Goal: Check status: Check status

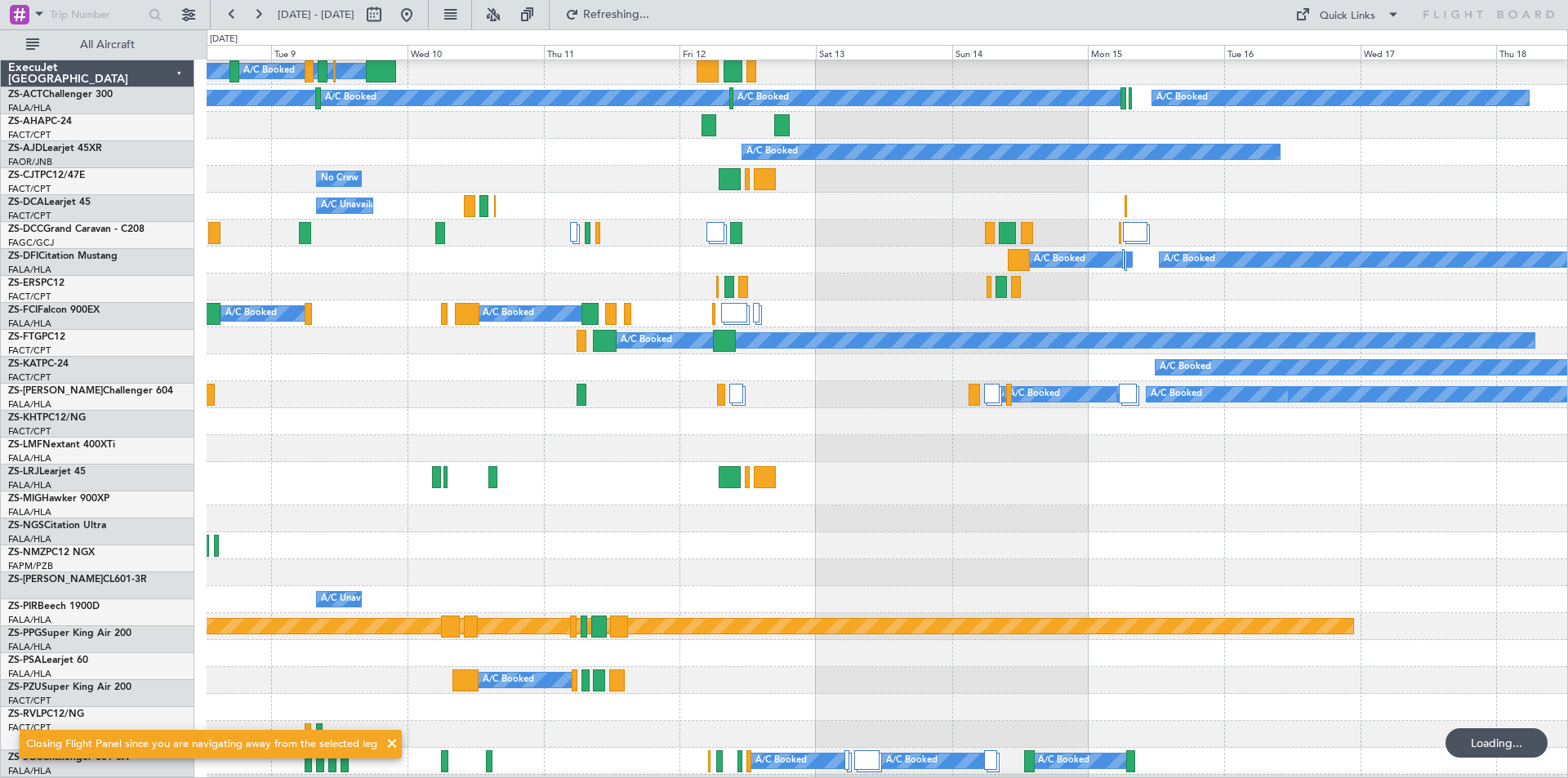
scroll to position [245, 0]
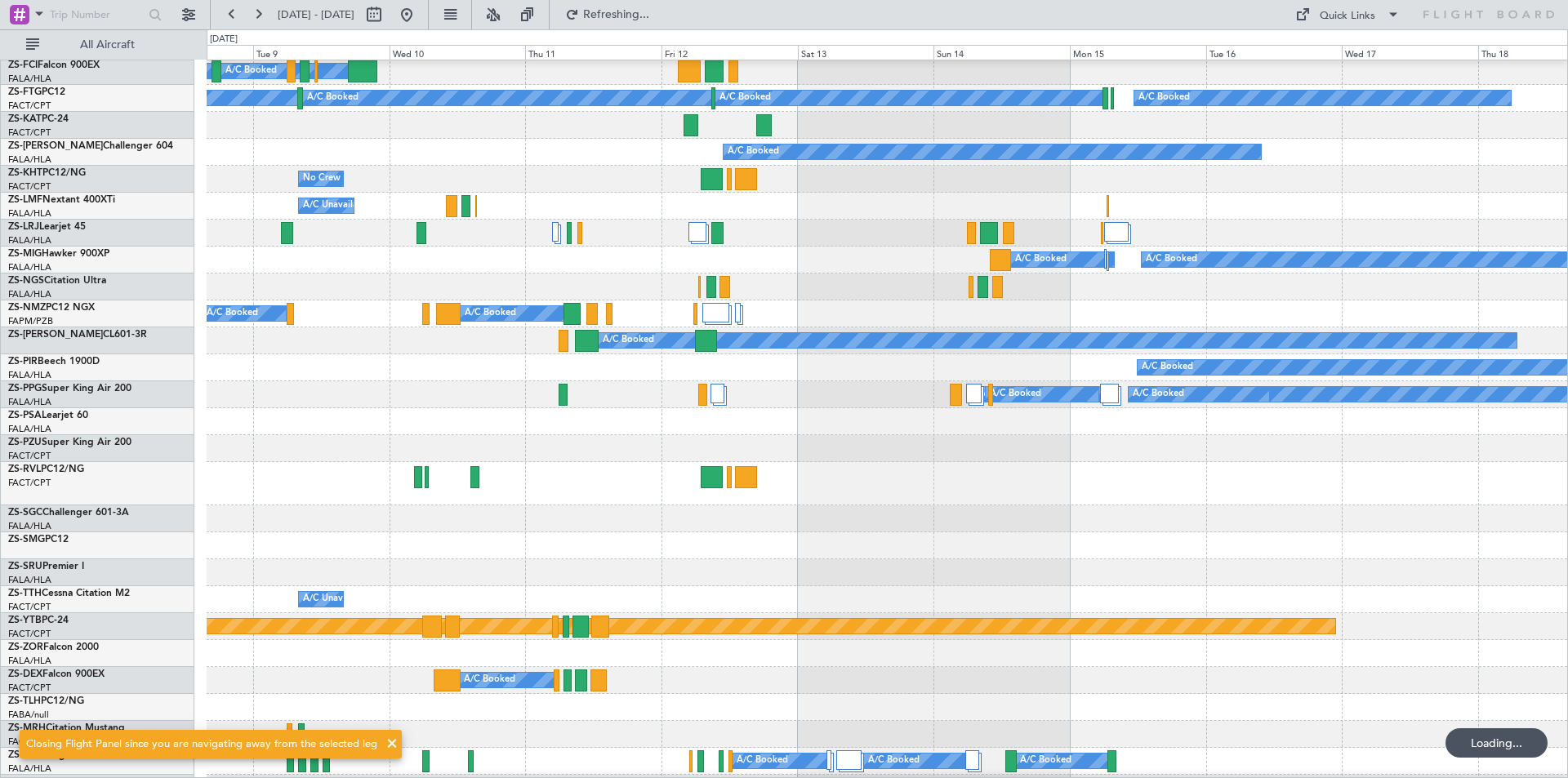
click at [255, 10] on button at bounding box center [257, 14] width 26 height 26
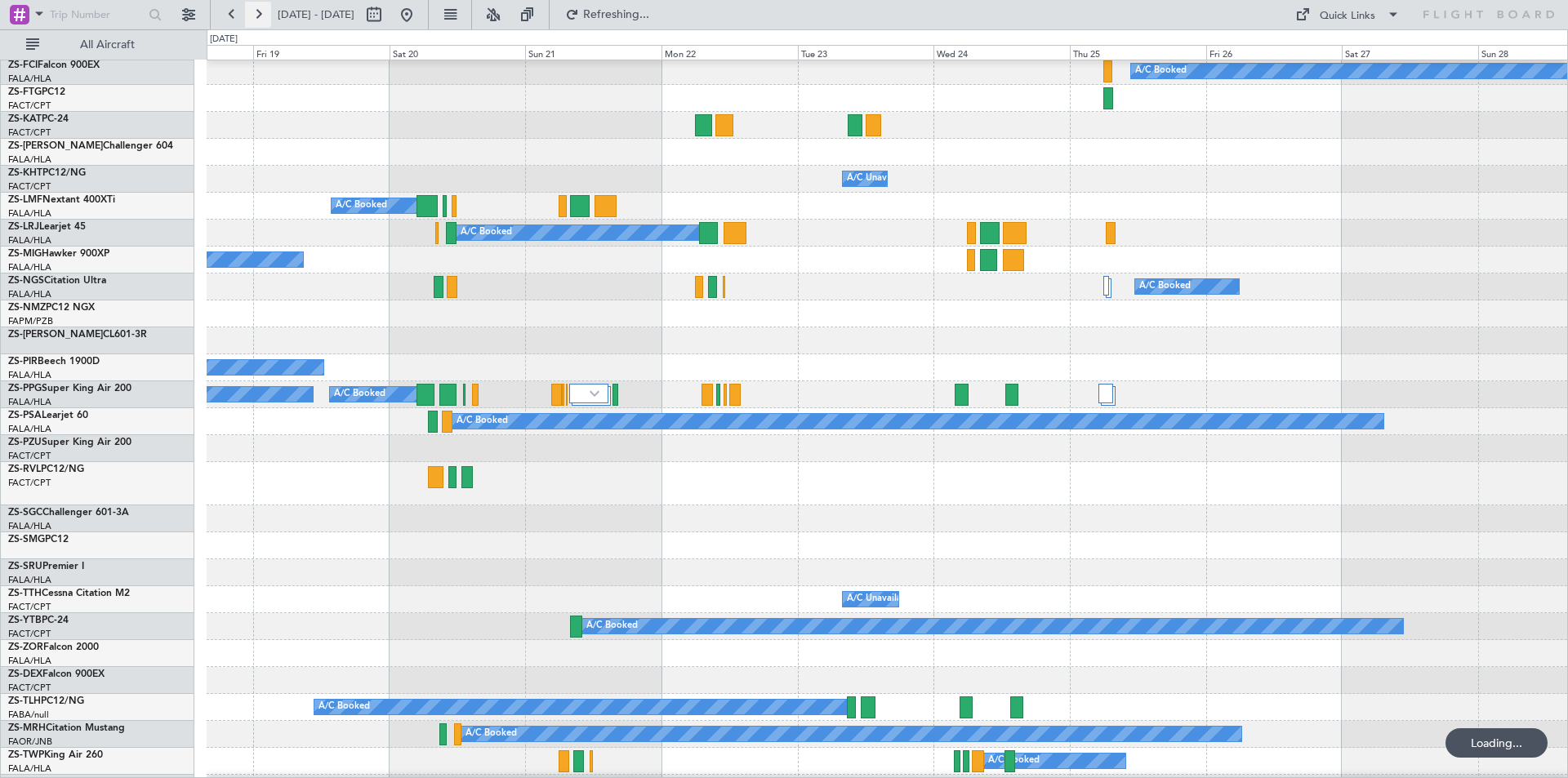
click at [254, 10] on button at bounding box center [257, 14] width 26 height 26
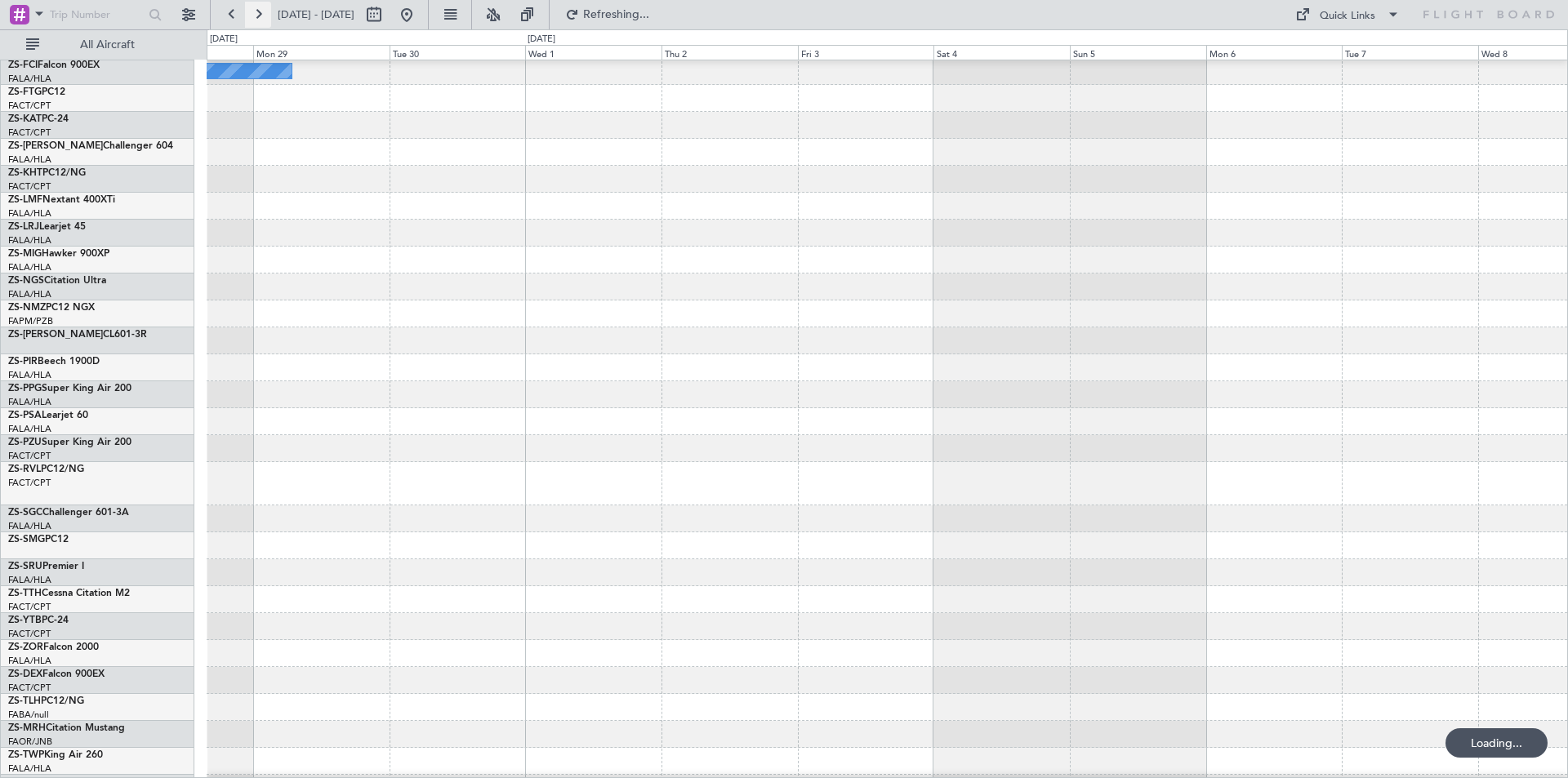
click at [254, 10] on button at bounding box center [257, 14] width 26 height 26
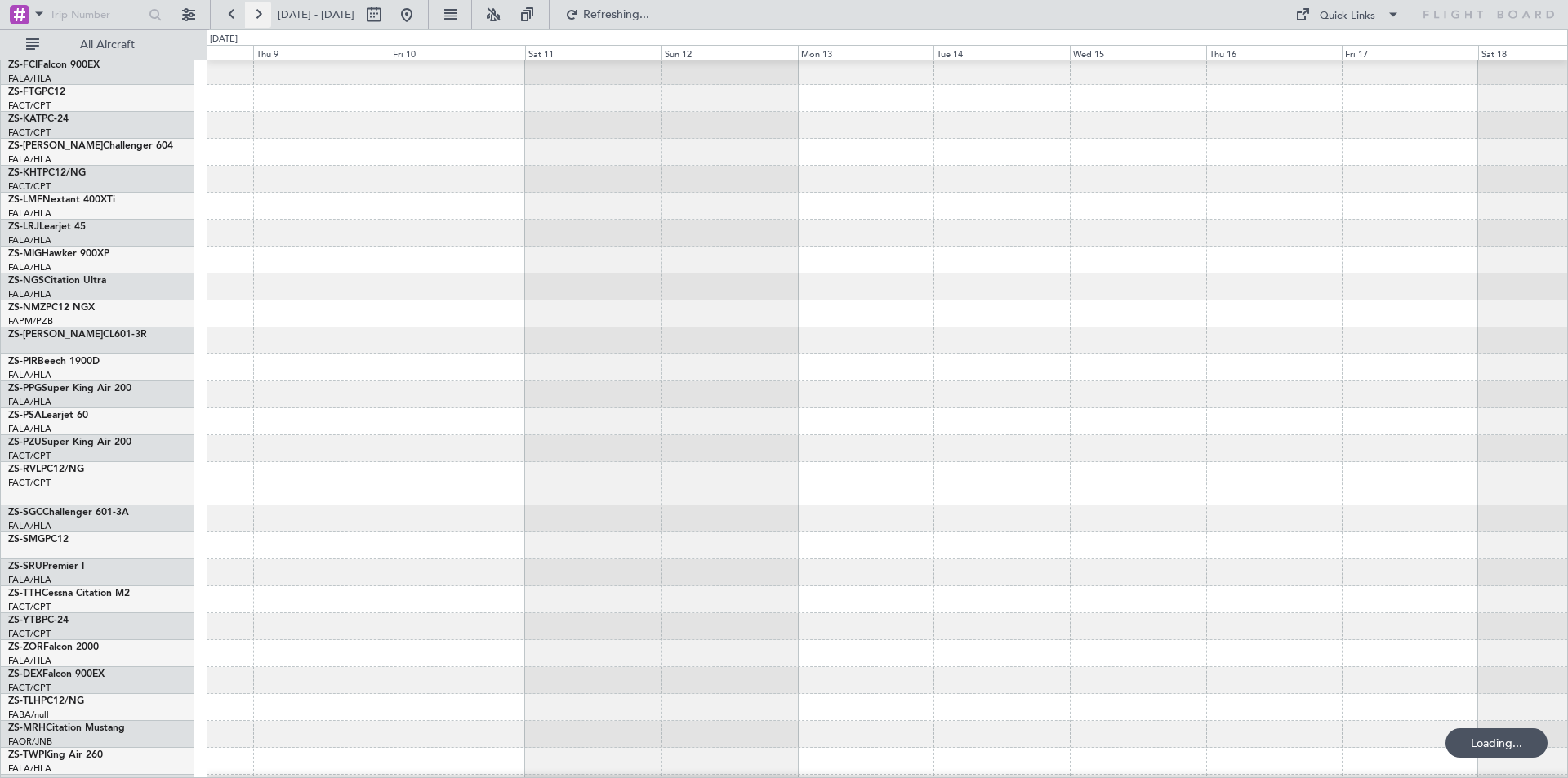
click at [254, 10] on button at bounding box center [257, 14] width 26 height 26
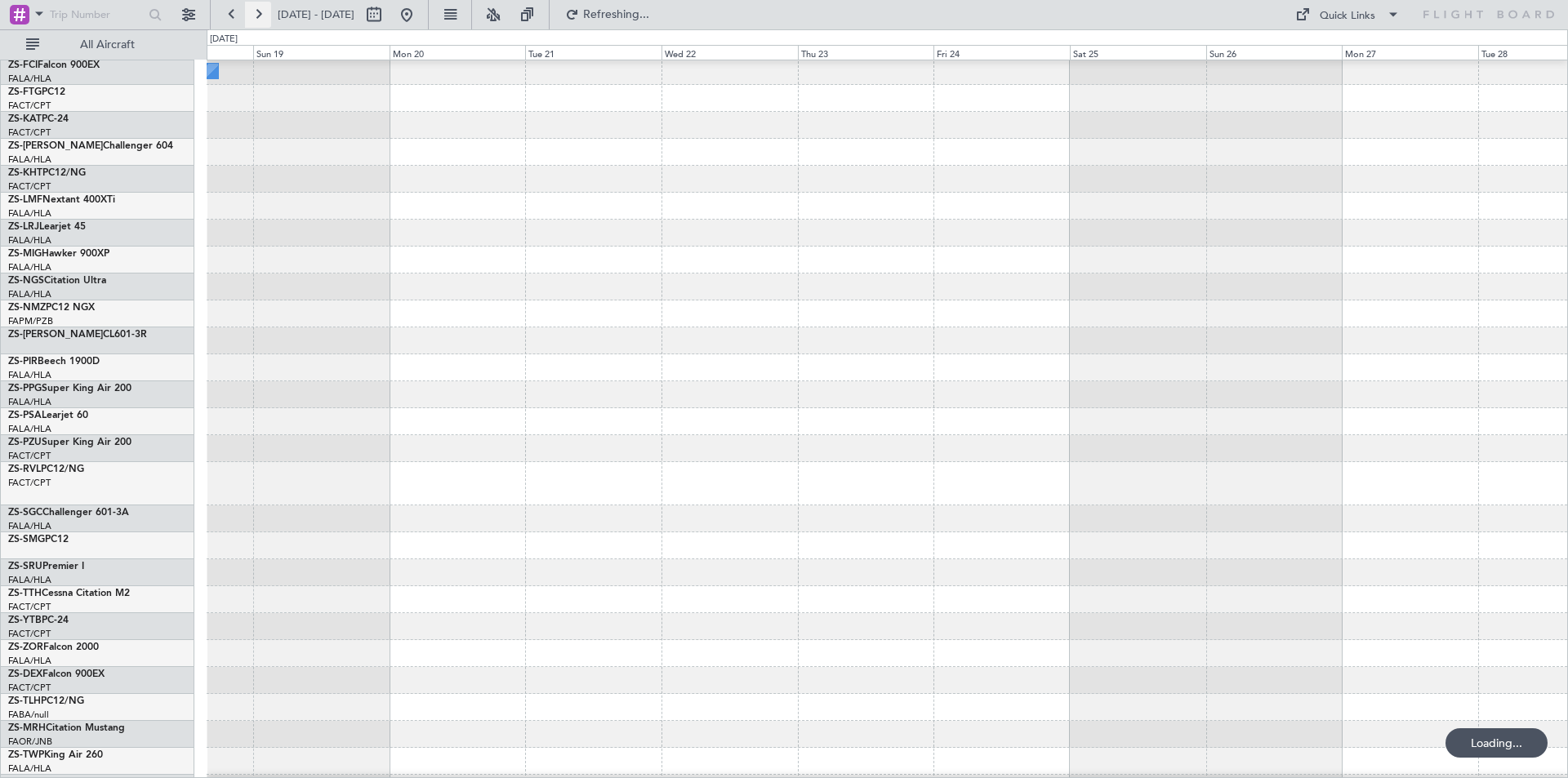
click at [254, 10] on button at bounding box center [257, 14] width 26 height 26
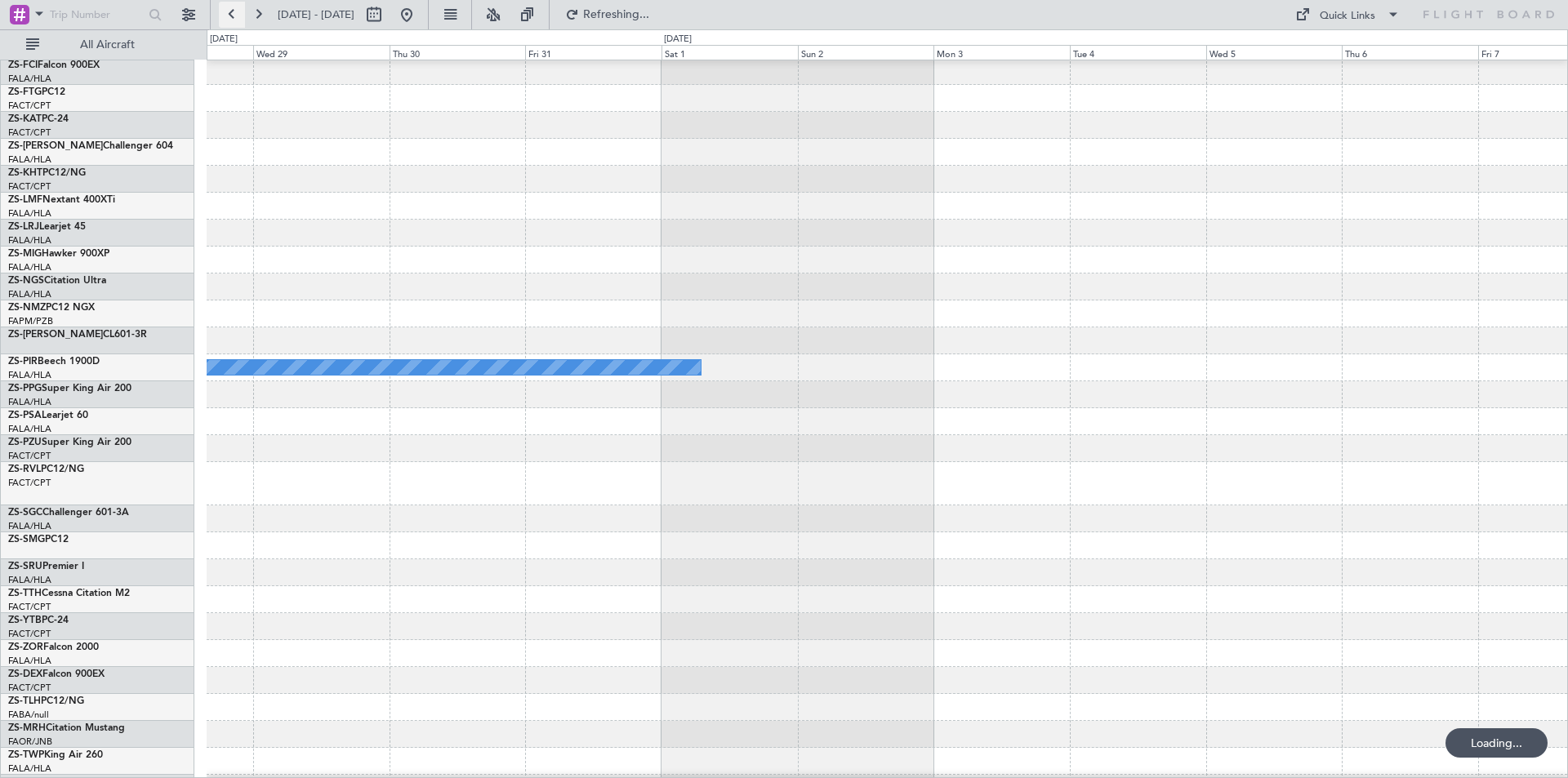
drag, startPoint x: 253, startPoint y: 10, endPoint x: 243, endPoint y: 13, distance: 10.4
click at [253, 10] on button at bounding box center [257, 14] width 26 height 26
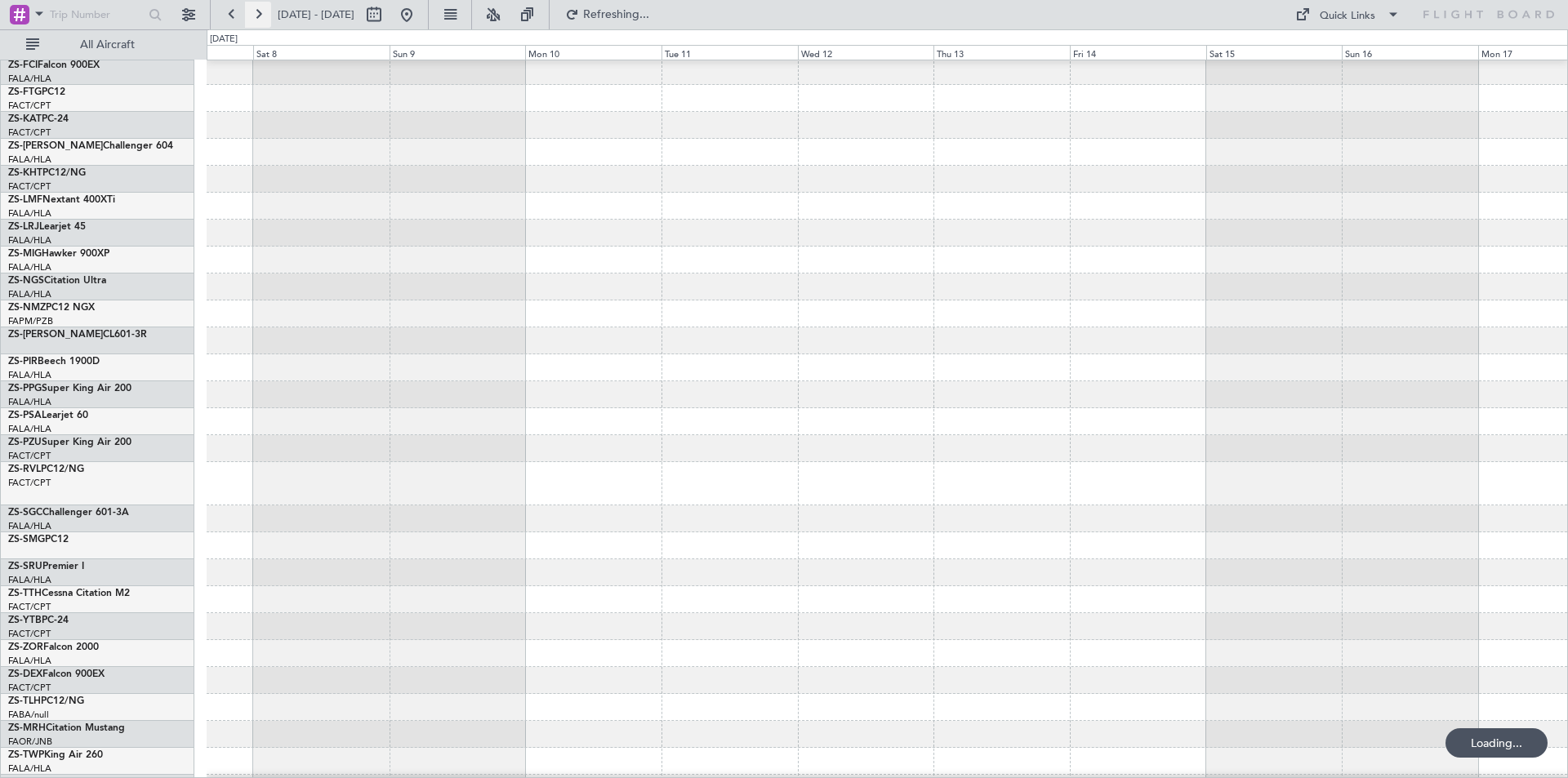
click at [247, 12] on button at bounding box center [257, 14] width 26 height 26
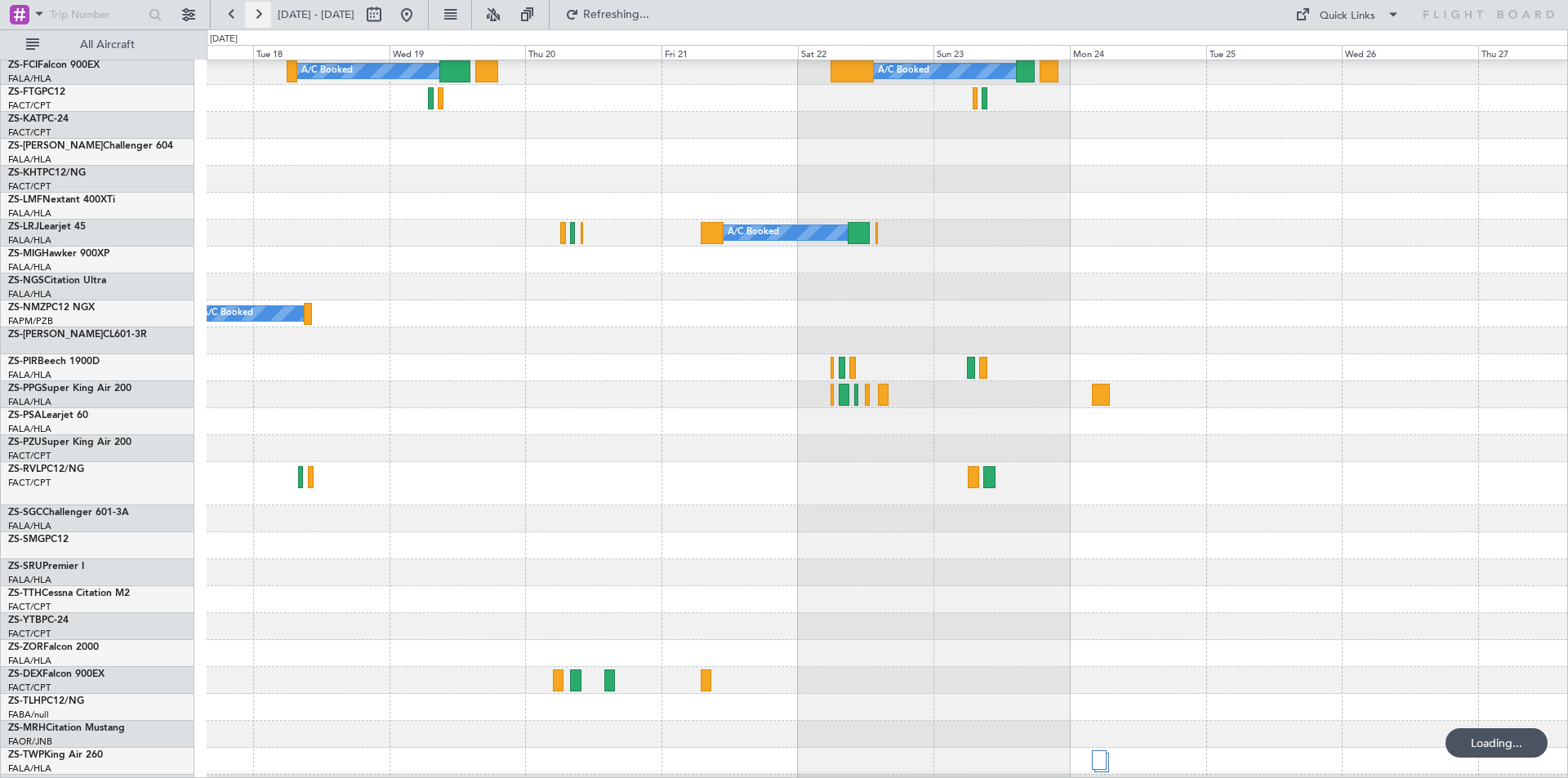
click at [257, 14] on button at bounding box center [257, 14] width 26 height 26
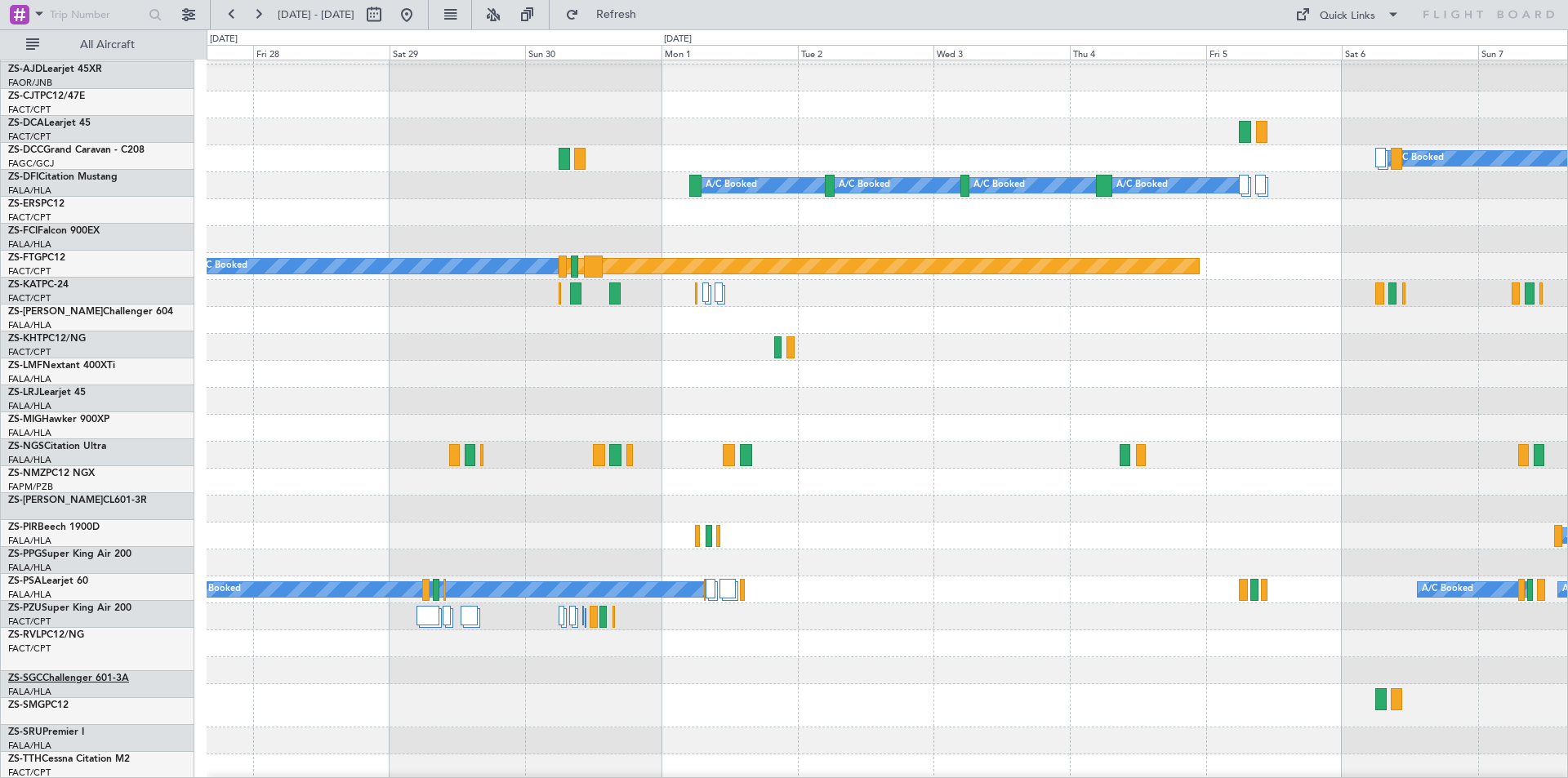
scroll to position [0, 0]
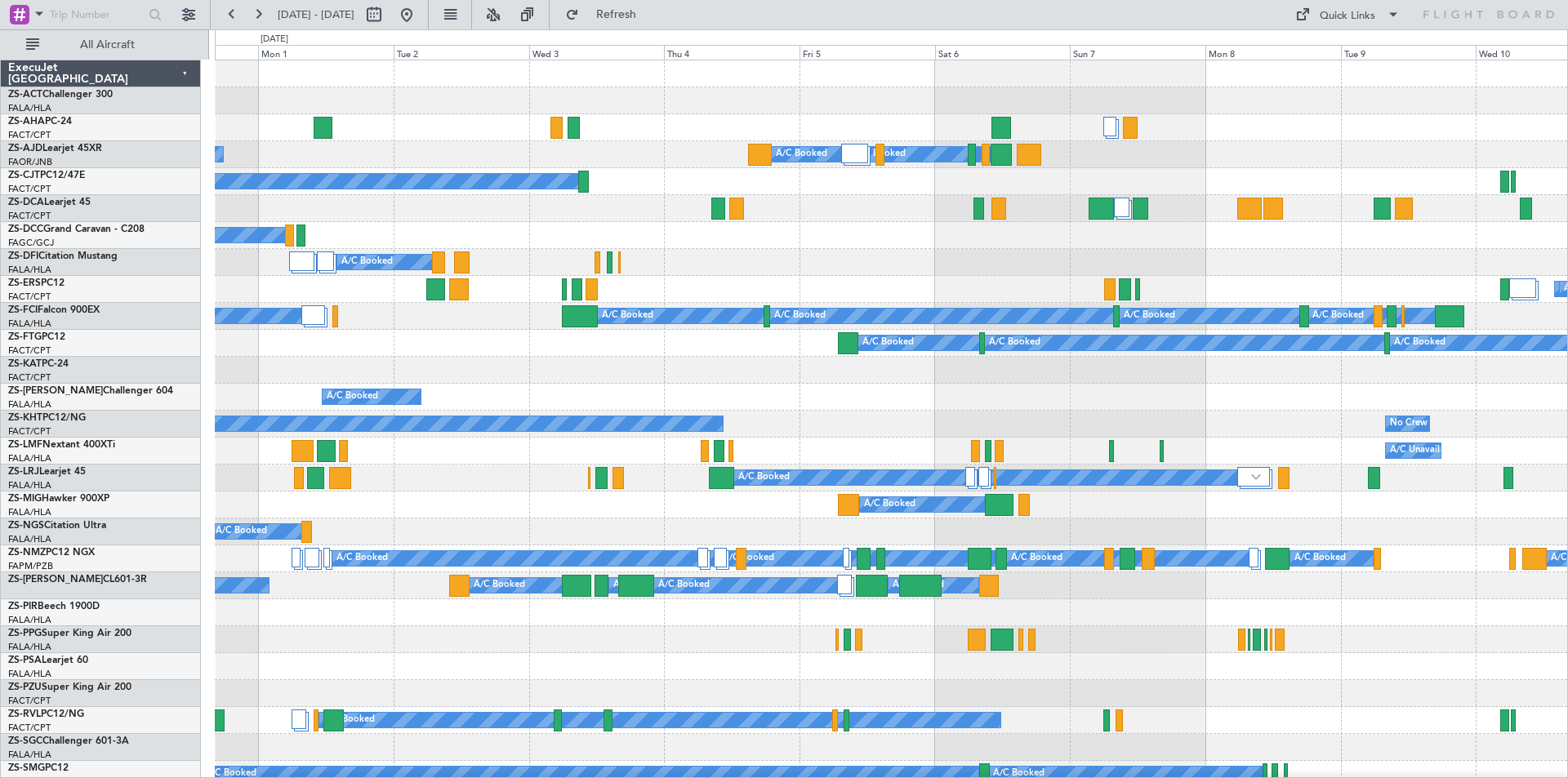
click at [327, 364] on div "A/C Unavailable" at bounding box center [890, 370] width 1352 height 27
